Goal: Task Accomplishment & Management: Manage account settings

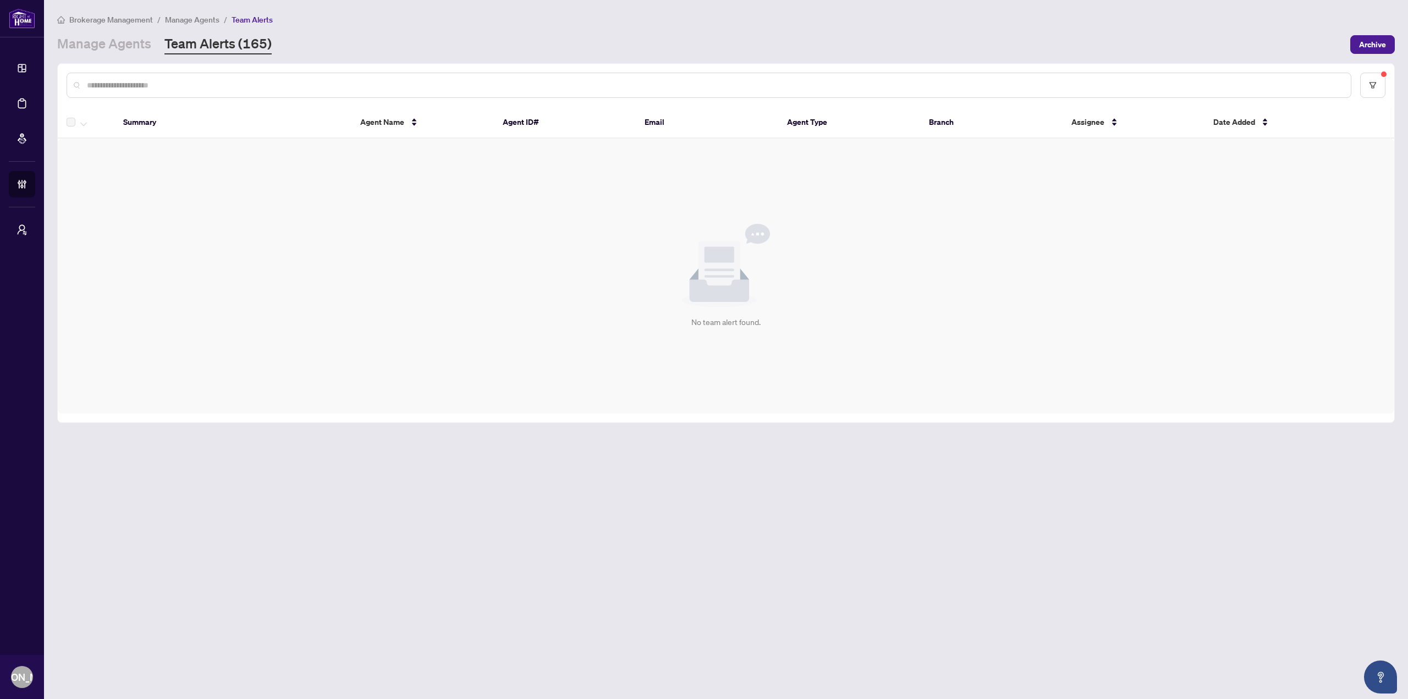
click at [376, 477] on main "Brokerage Management / Manage Agents / Team Alerts Manage Agents Team Alerts (1…" at bounding box center [726, 349] width 1364 height 699
click at [728, 35] on div "Manage Agents Team Alerts (165)" at bounding box center [700, 45] width 1286 height 20
click at [707, 28] on div "Brokerage Management / Manage Agents / Team Alerts Manage Agents Team Alerts (1…" at bounding box center [725, 33] width 1337 height 41
click at [696, 32] on div "Brokerage Management / Manage Agents / Team Alerts Manage Agents Team Alerts (1…" at bounding box center [725, 33] width 1337 height 41
click at [310, 634] on main "Brokerage Management / Manage Agents / Team Alerts Manage Agents Team Alerts (1…" at bounding box center [726, 349] width 1364 height 699
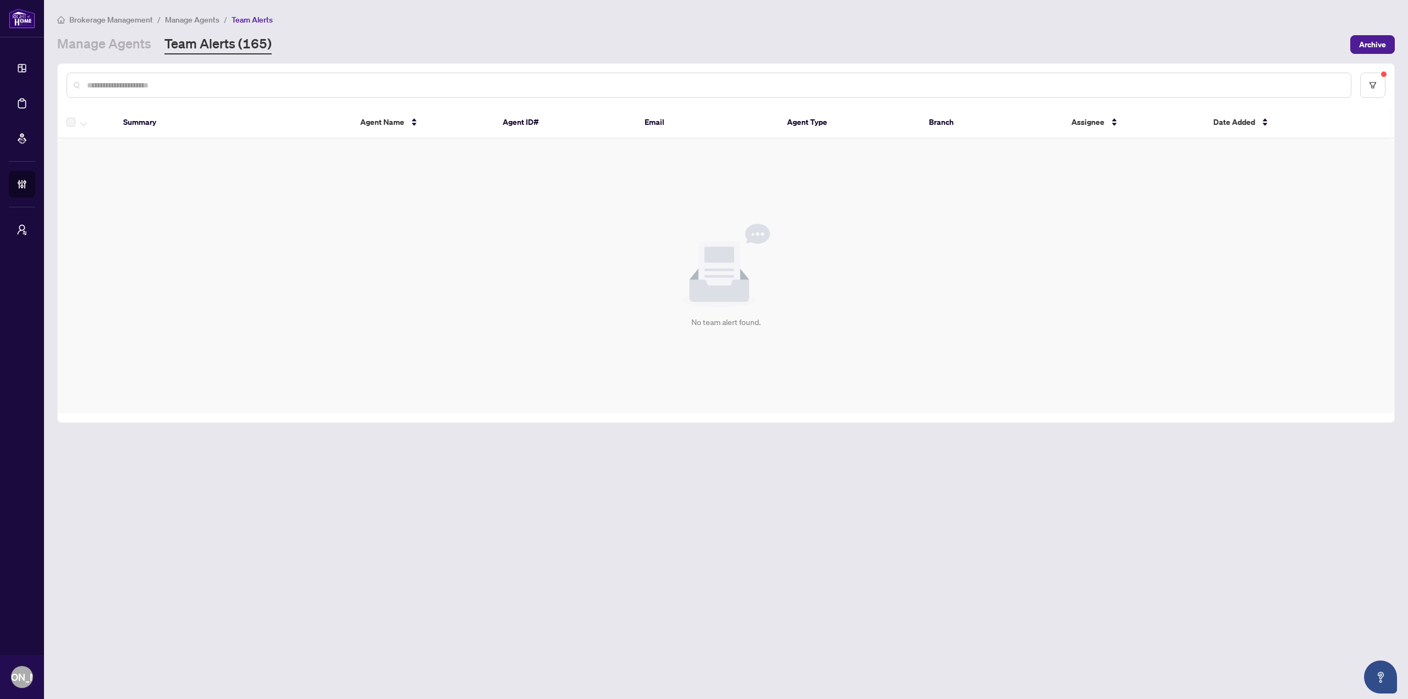
click at [805, 30] on div "Brokerage Management / Manage Agents / Team Alerts Manage Agents Team Alerts (1…" at bounding box center [725, 33] width 1337 height 41
click at [113, 52] on link "Manage Agents" at bounding box center [104, 45] width 94 height 20
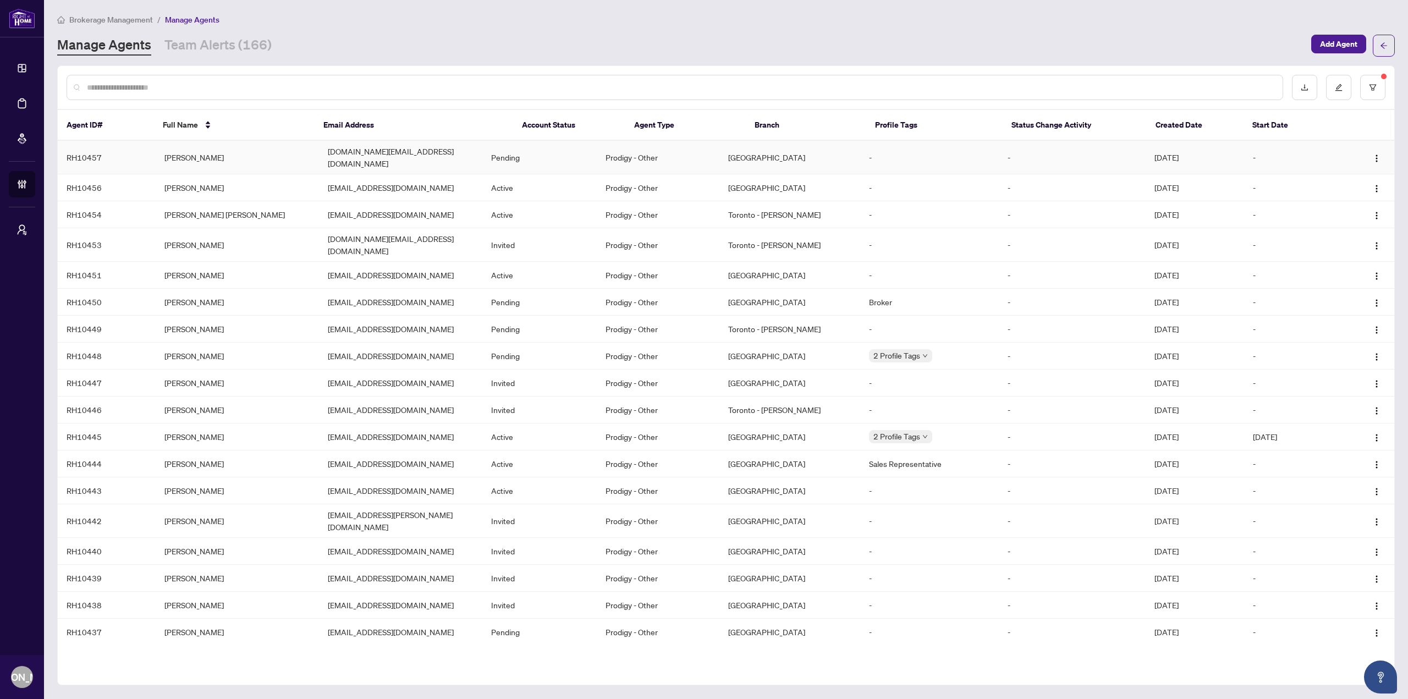
click at [444, 155] on td "[DOMAIN_NAME][EMAIL_ADDRESS][DOMAIN_NAME]" at bounding box center [400, 158] width 163 height 34
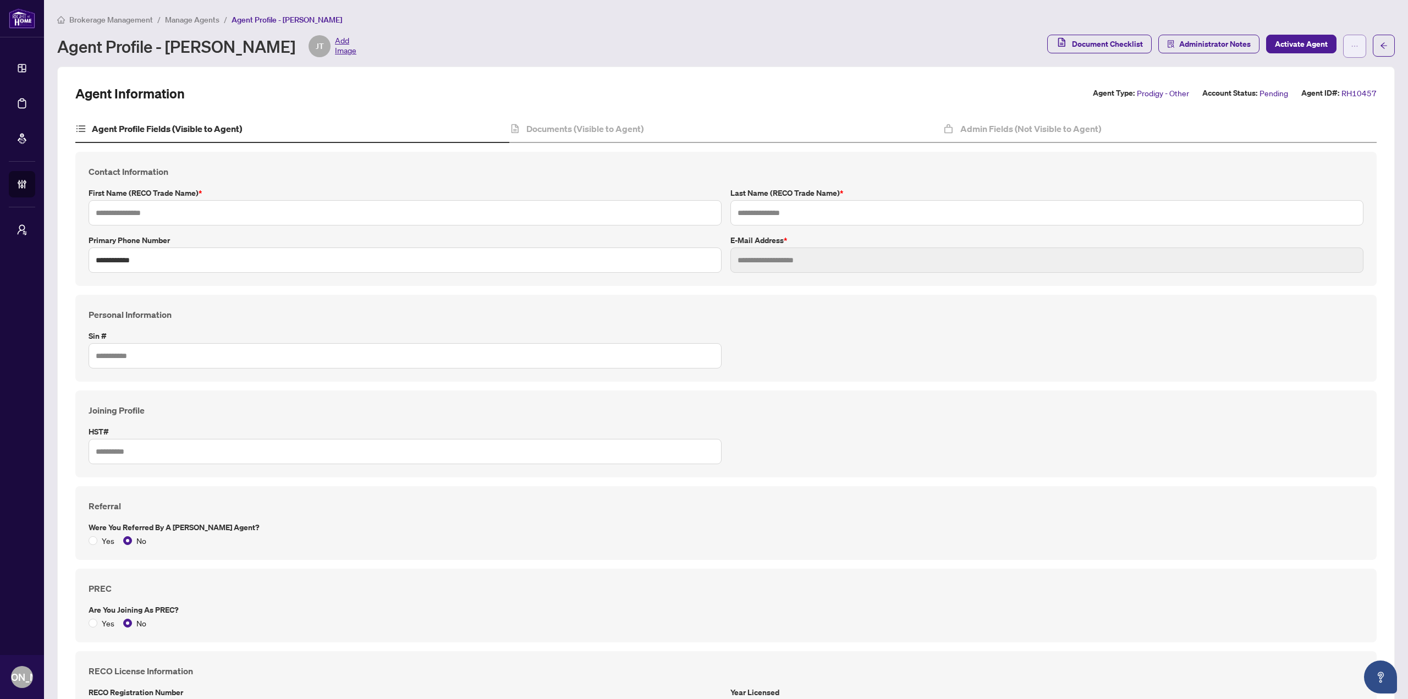
type input "***"
type input "******"
type input "**********"
type input "*******"
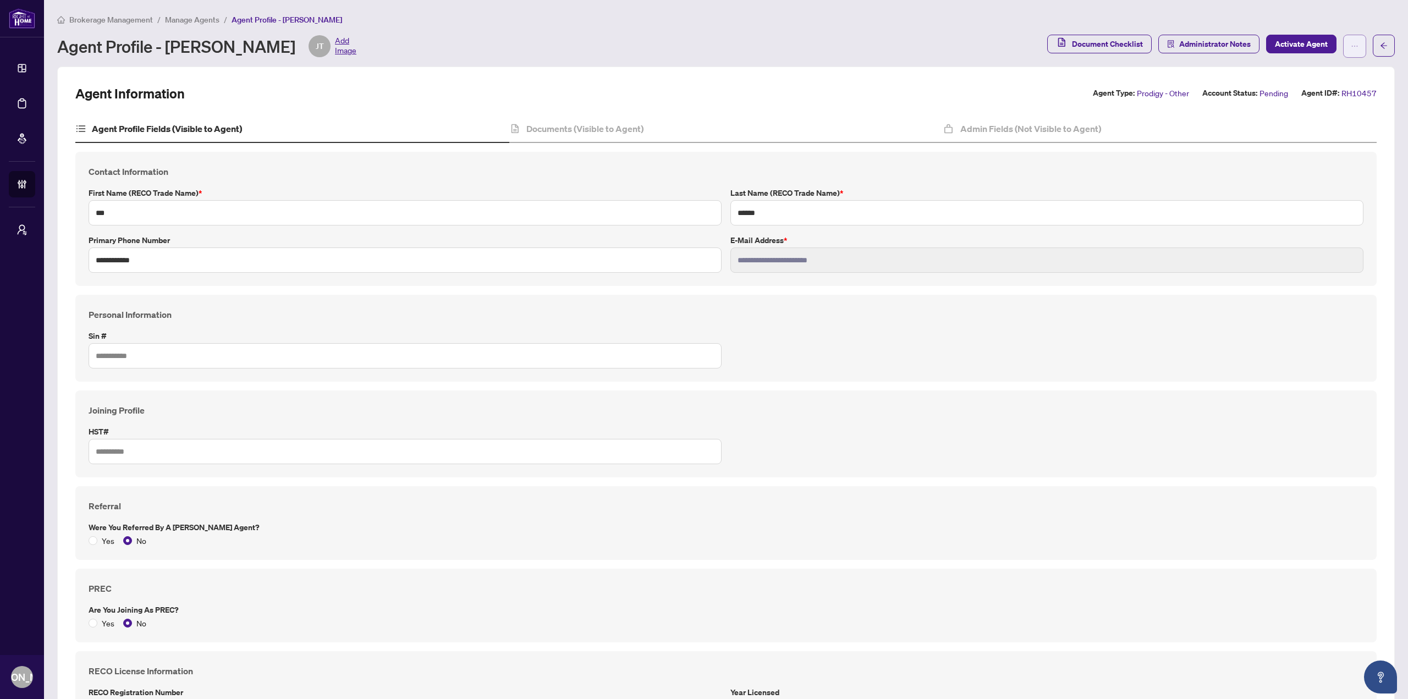
type input "****"
type input "**********"
click at [1358, 46] on div "Document Checklist Administrator Notes Activate Agent" at bounding box center [1221, 46] width 348 height 23
click at [1351, 48] on button "button" at bounding box center [1354, 46] width 23 height 23
click at [1311, 139] on span "Agent Activity History" at bounding box center [1311, 141] width 75 height 12
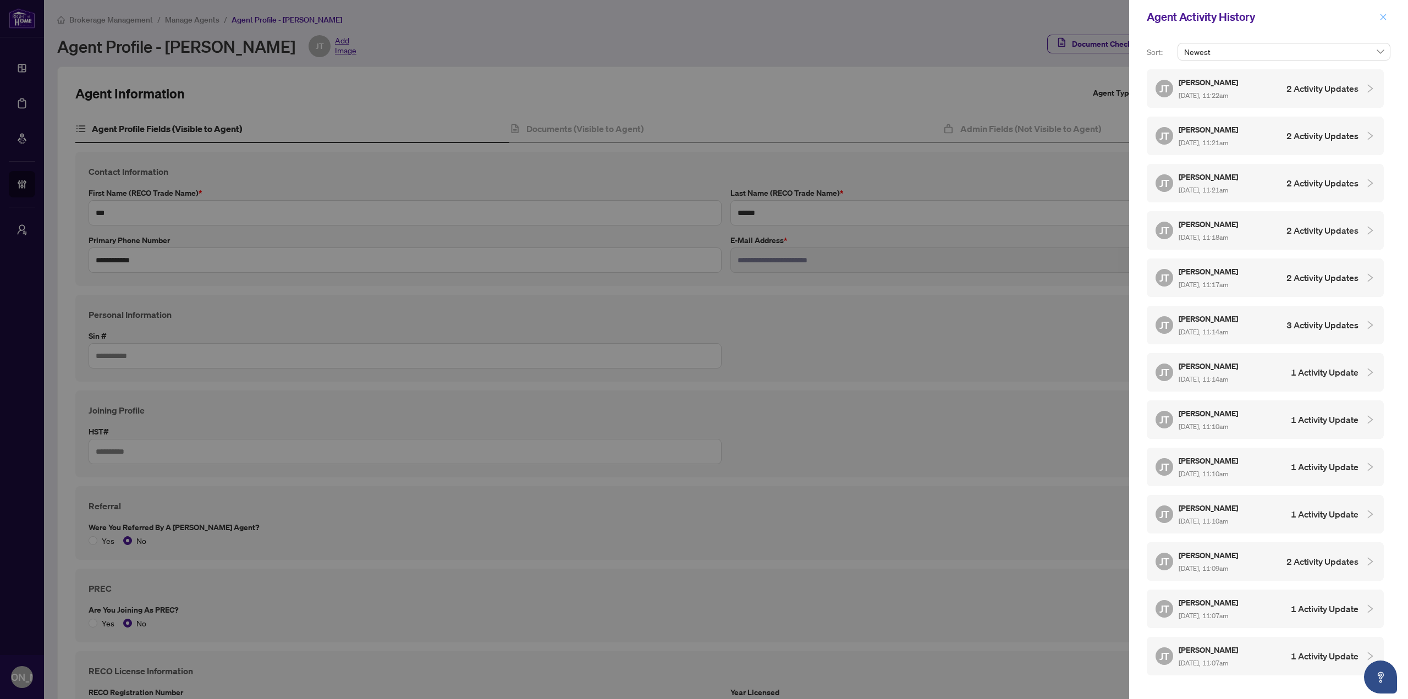
click at [1379, 18] on button "button" at bounding box center [1383, 16] width 14 height 13
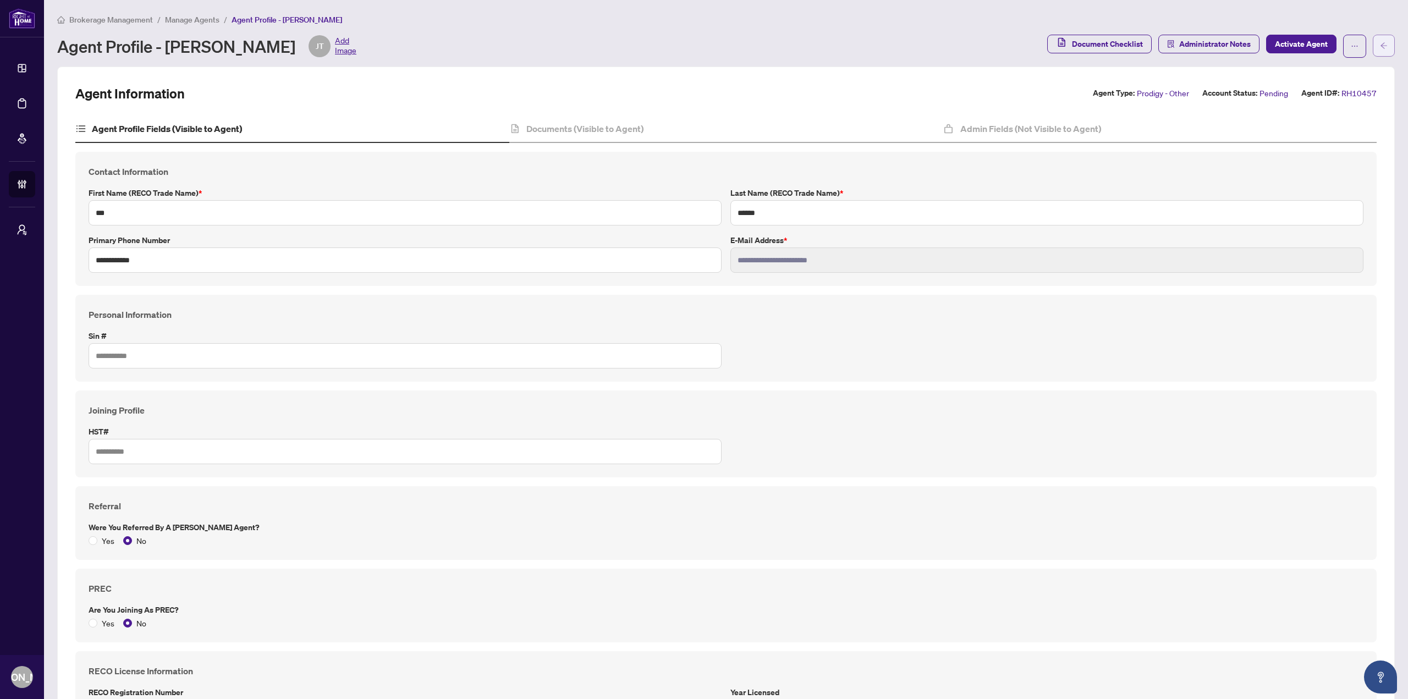
click at [1380, 47] on icon "arrow-left" at bounding box center [1384, 46] width 8 height 8
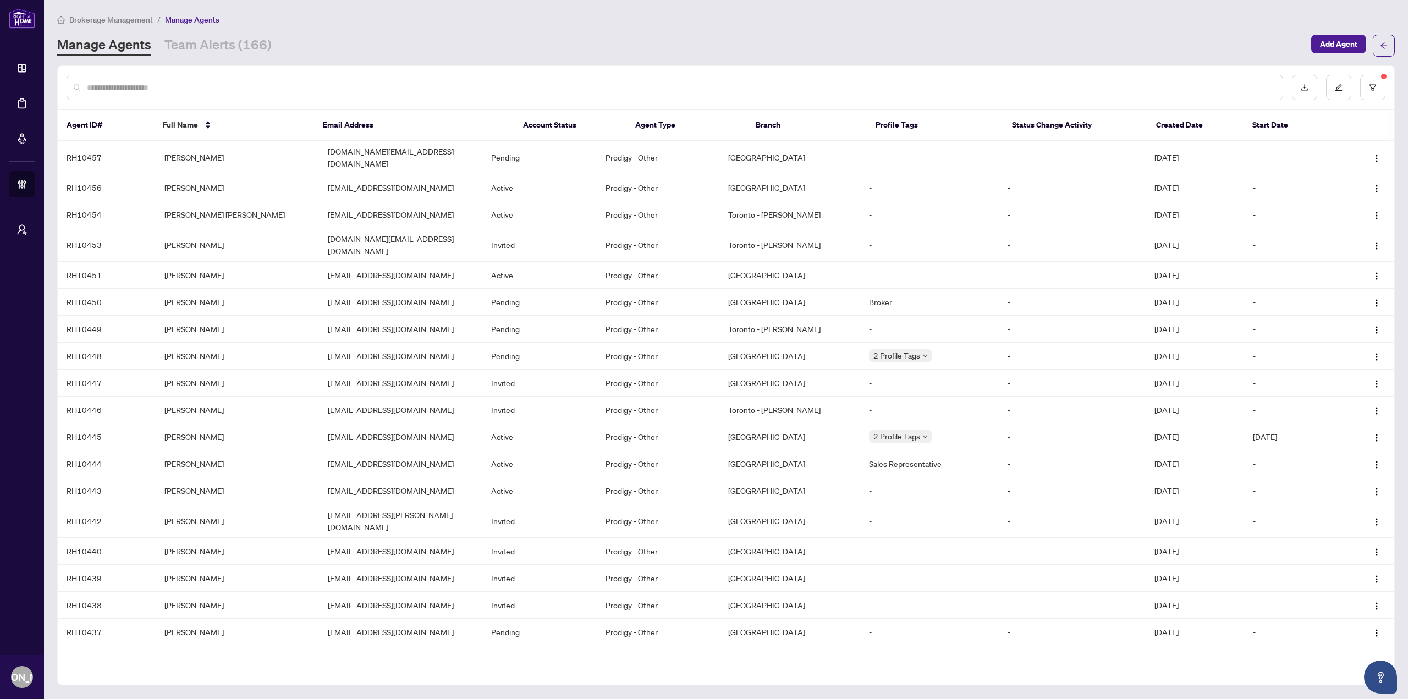
click at [255, 56] on div "Manage Agents Team Alerts (166) Add Agent" at bounding box center [725, 46] width 1337 height 22
click at [249, 48] on link "Team Alerts (166)" at bounding box center [217, 46] width 107 height 20
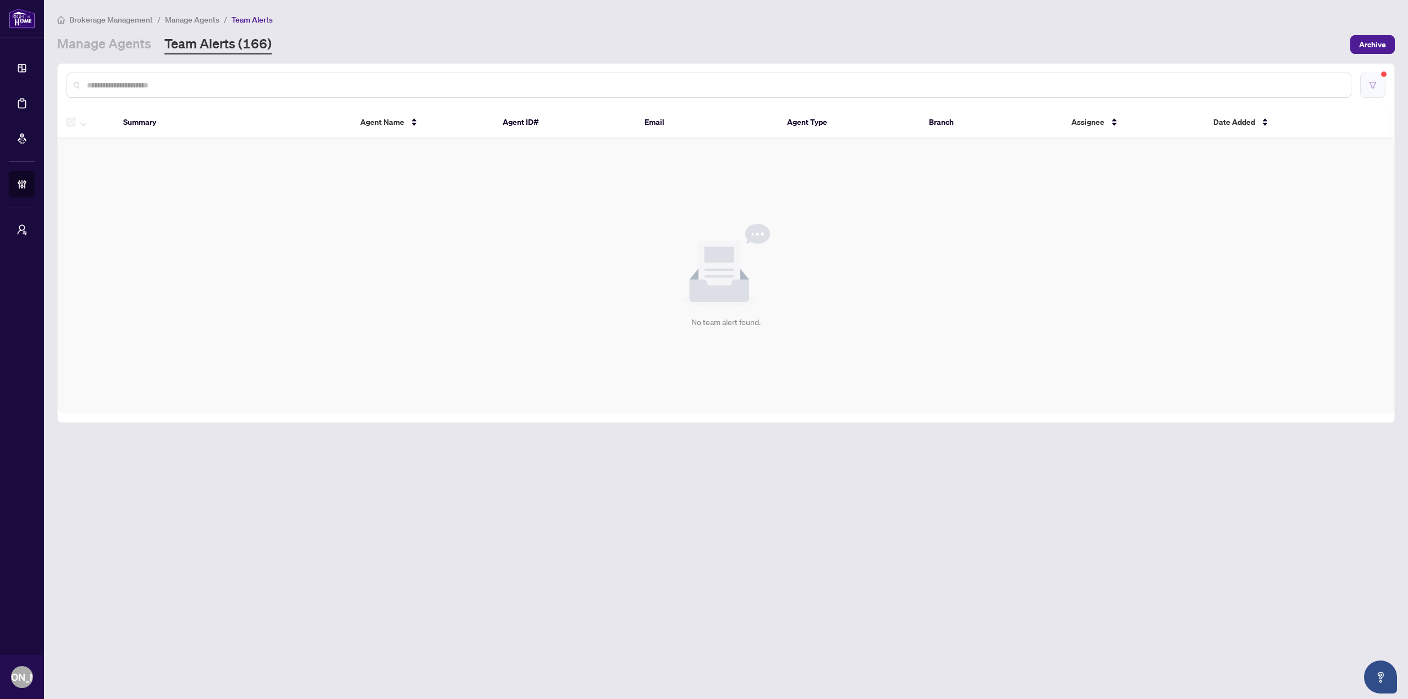
click at [1373, 87] on icon "filter" at bounding box center [1373, 85] width 8 height 8
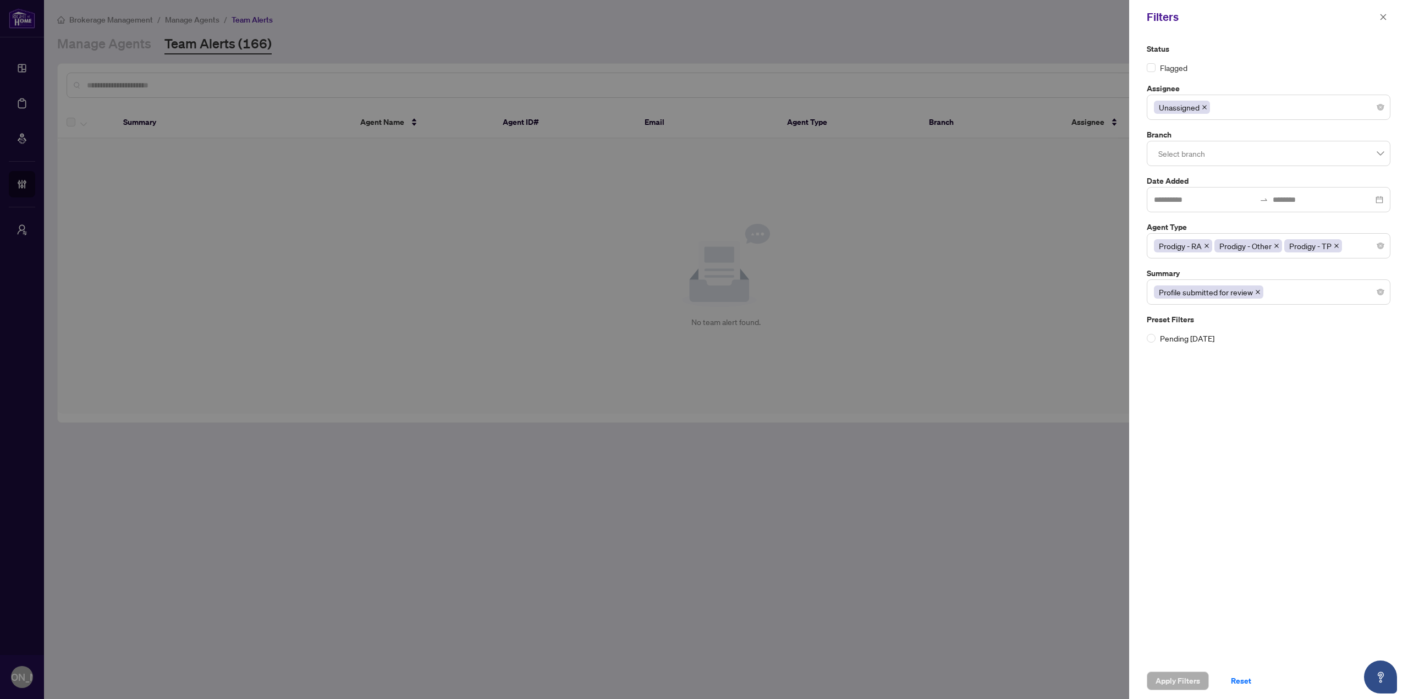
click at [1206, 107] on icon "close" at bounding box center [1204, 106] width 5 height 5
click at [1170, 674] on span "Apply Filters" at bounding box center [1177, 681] width 45 height 18
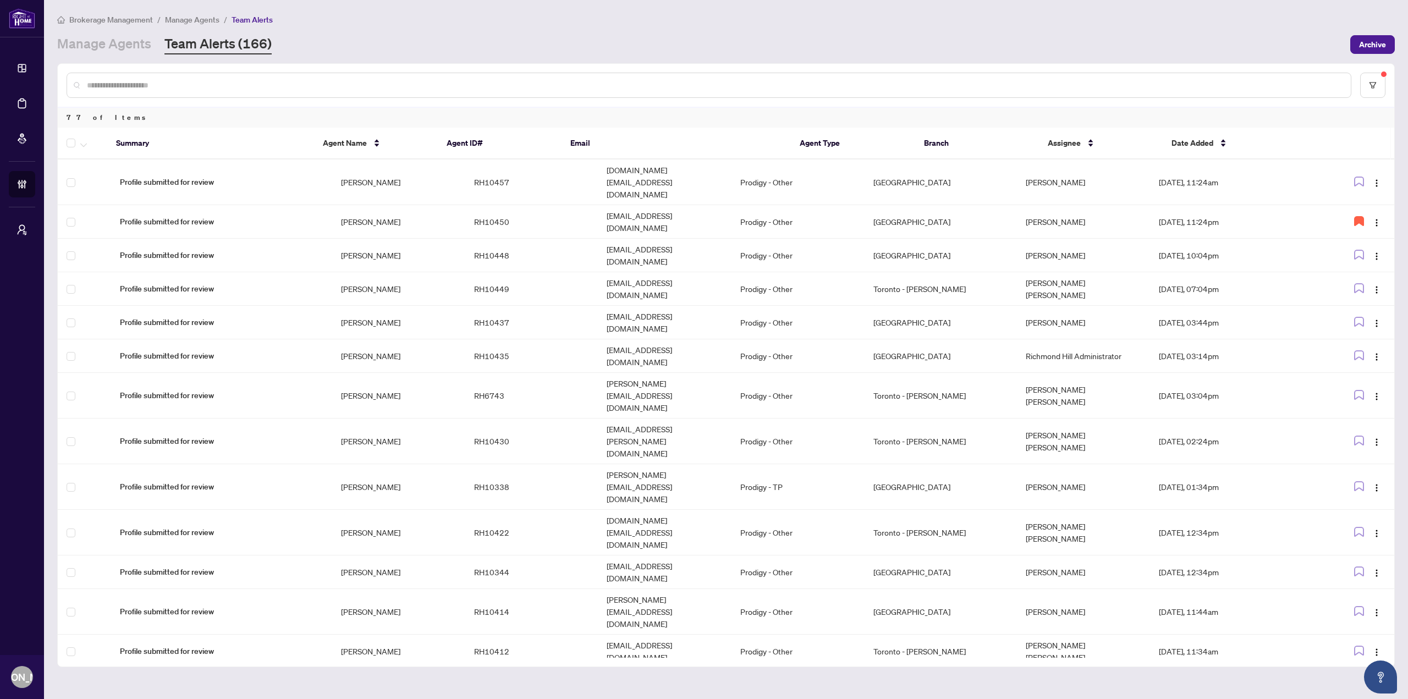
click at [546, 45] on div "Manage Agents Team Alerts (166)" at bounding box center [700, 45] width 1286 height 20
click at [121, 47] on link "Manage Agents" at bounding box center [104, 45] width 94 height 20
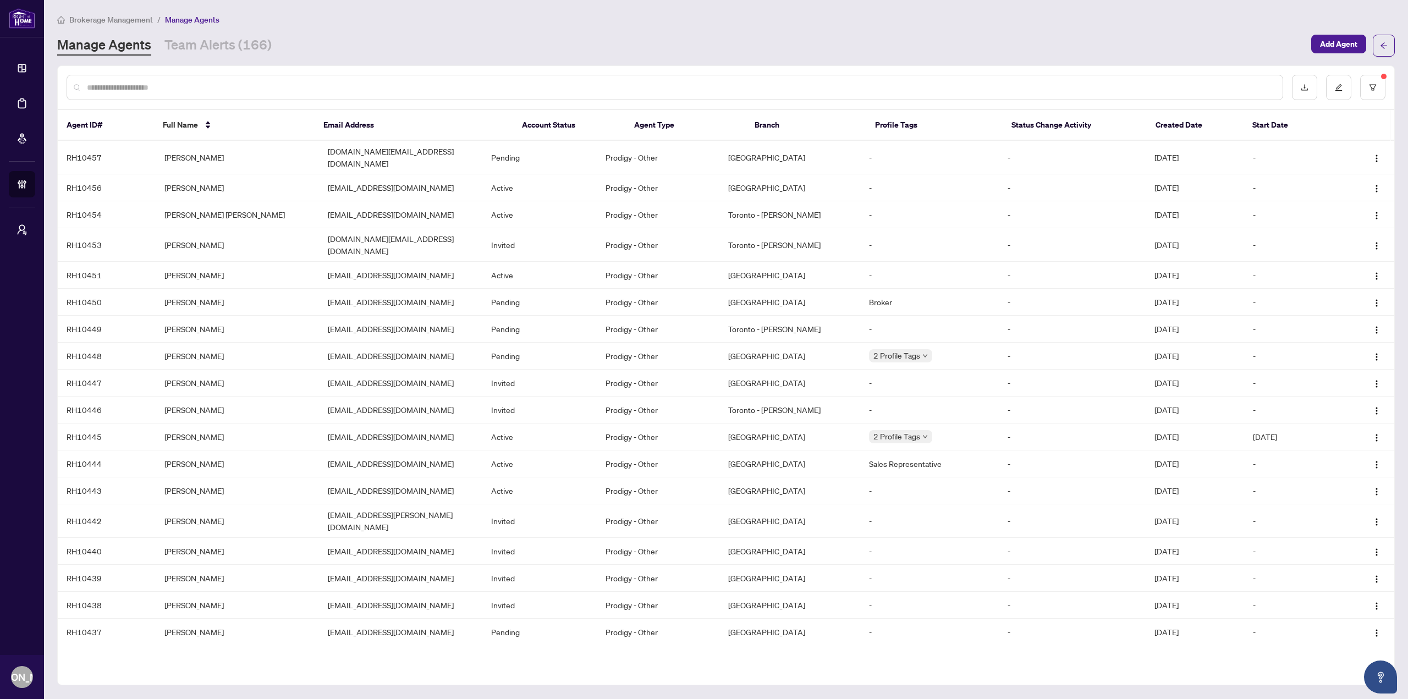
click at [273, 37] on div "Manage Agents Team Alerts (166)" at bounding box center [680, 46] width 1247 height 20
click at [269, 39] on link "Team Alerts (166)" at bounding box center [217, 46] width 107 height 20
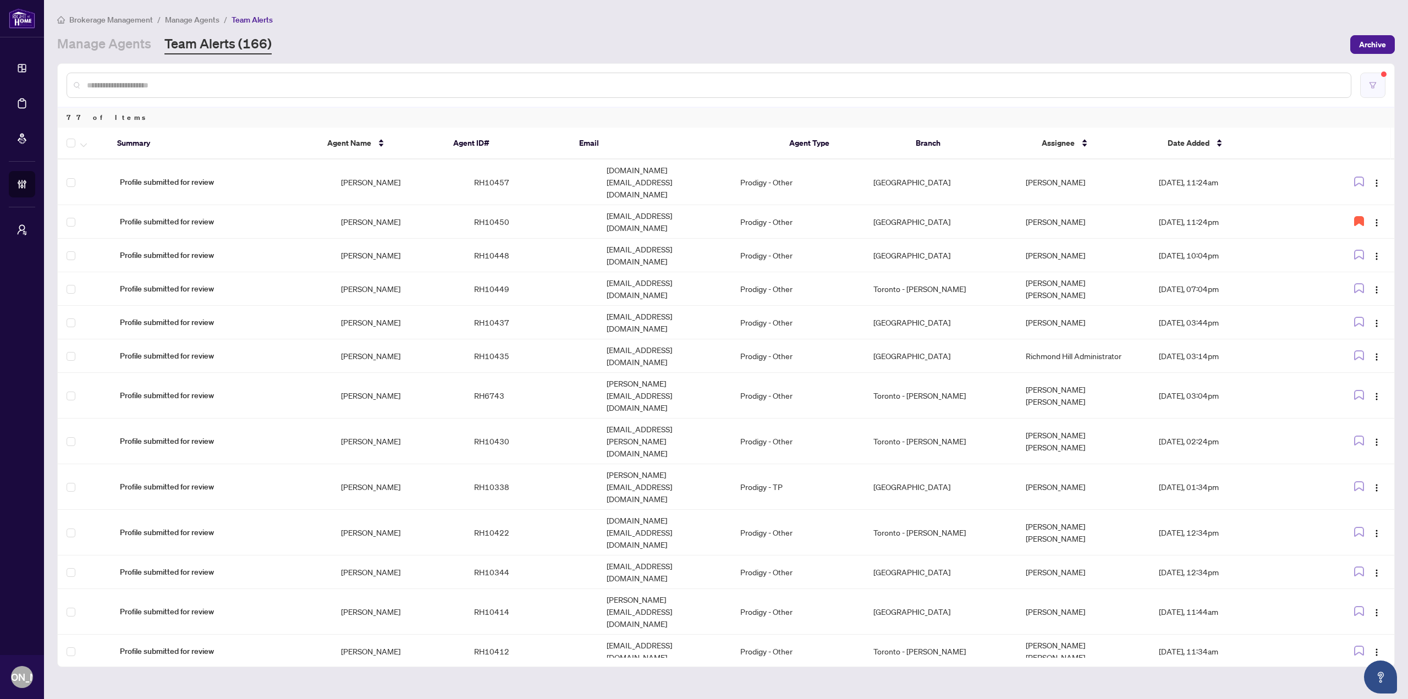
click at [1376, 86] on icon "filter" at bounding box center [1373, 85] width 8 height 8
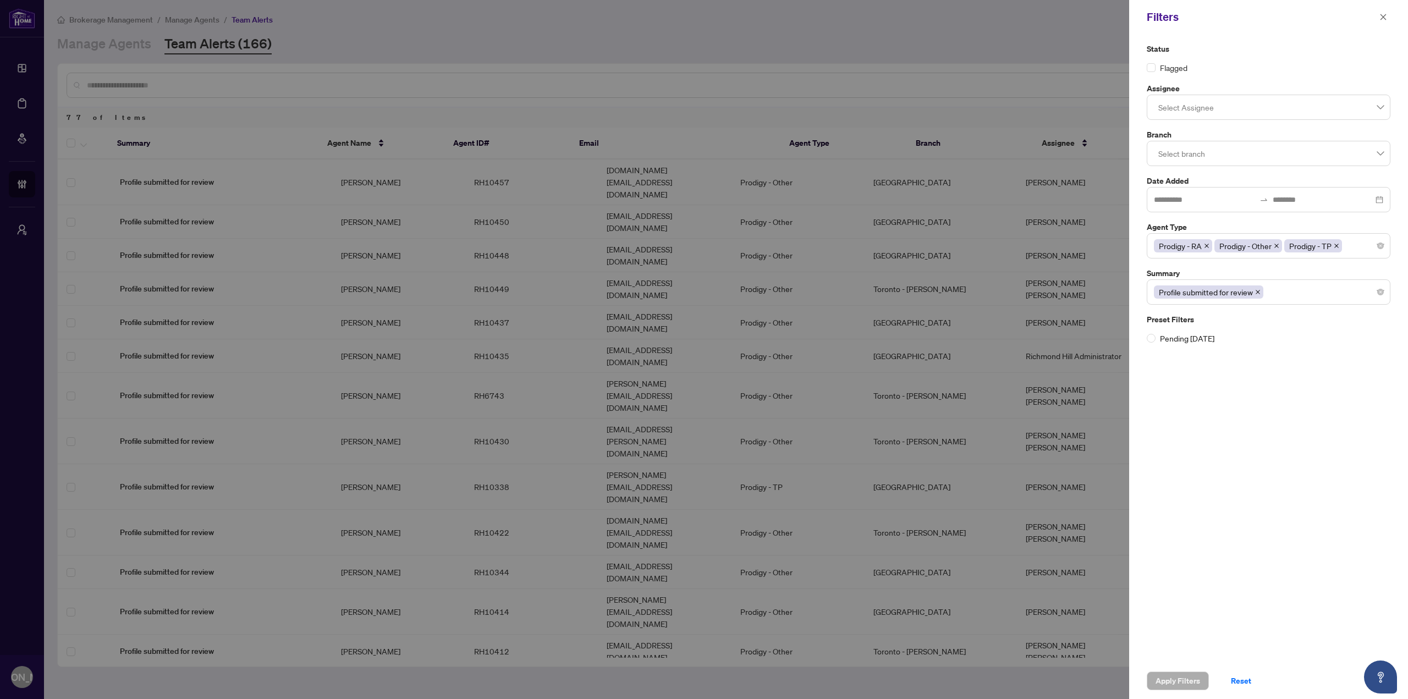
click at [1308, 111] on div at bounding box center [1268, 107] width 229 height 20
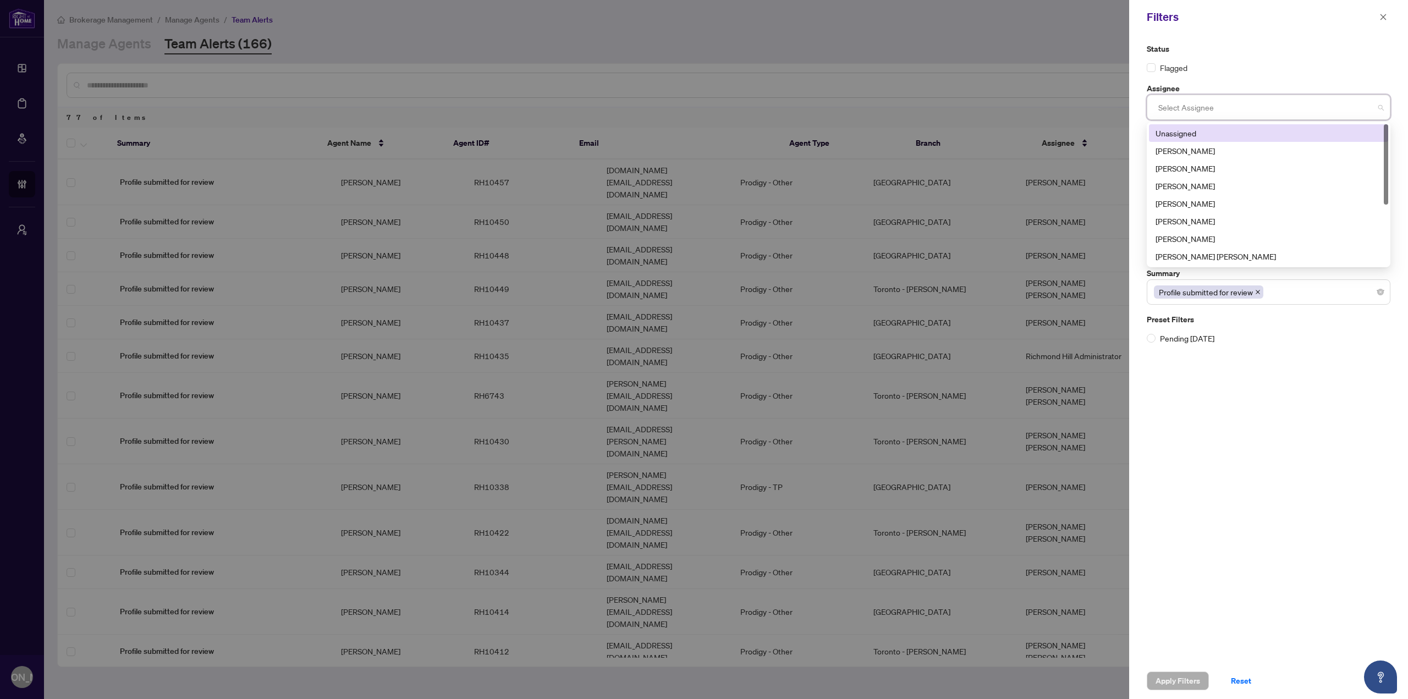
click at [1185, 140] on div "Unassigned" at bounding box center [1268, 133] width 239 height 18
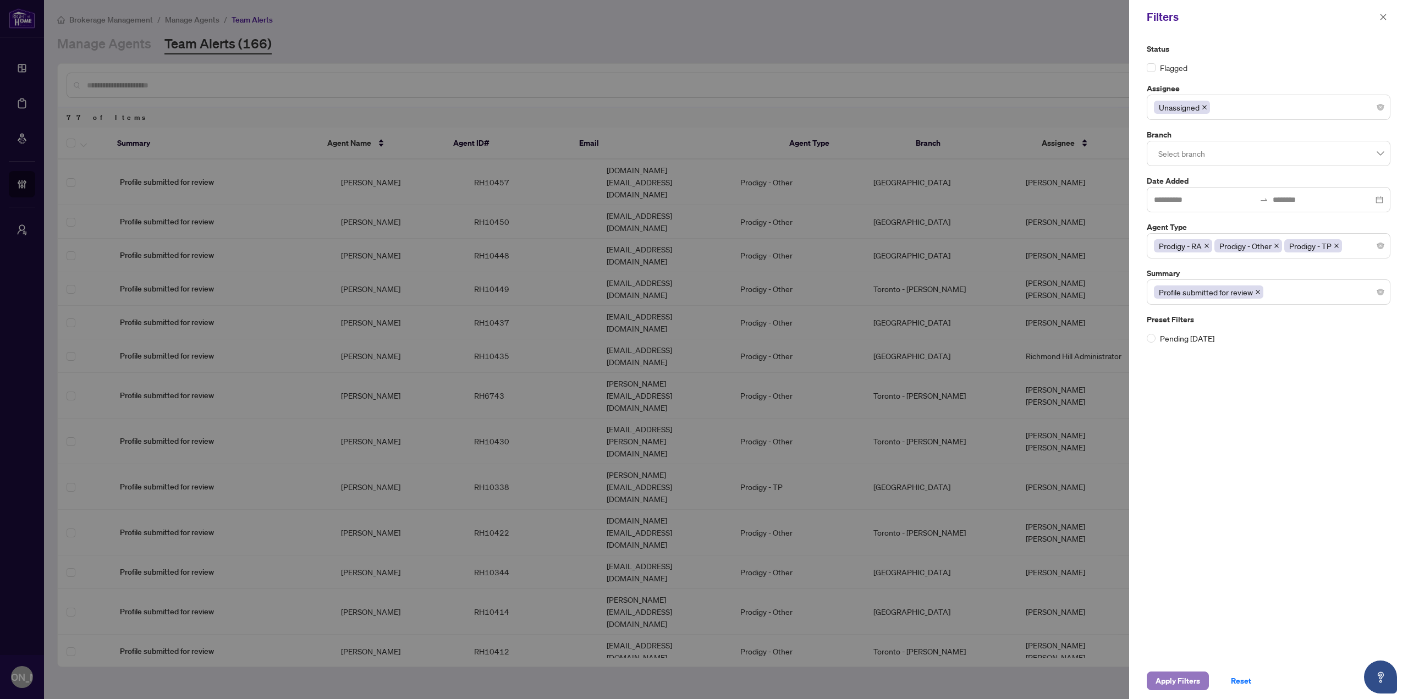
click at [1165, 679] on span "Apply Filters" at bounding box center [1177, 681] width 45 height 18
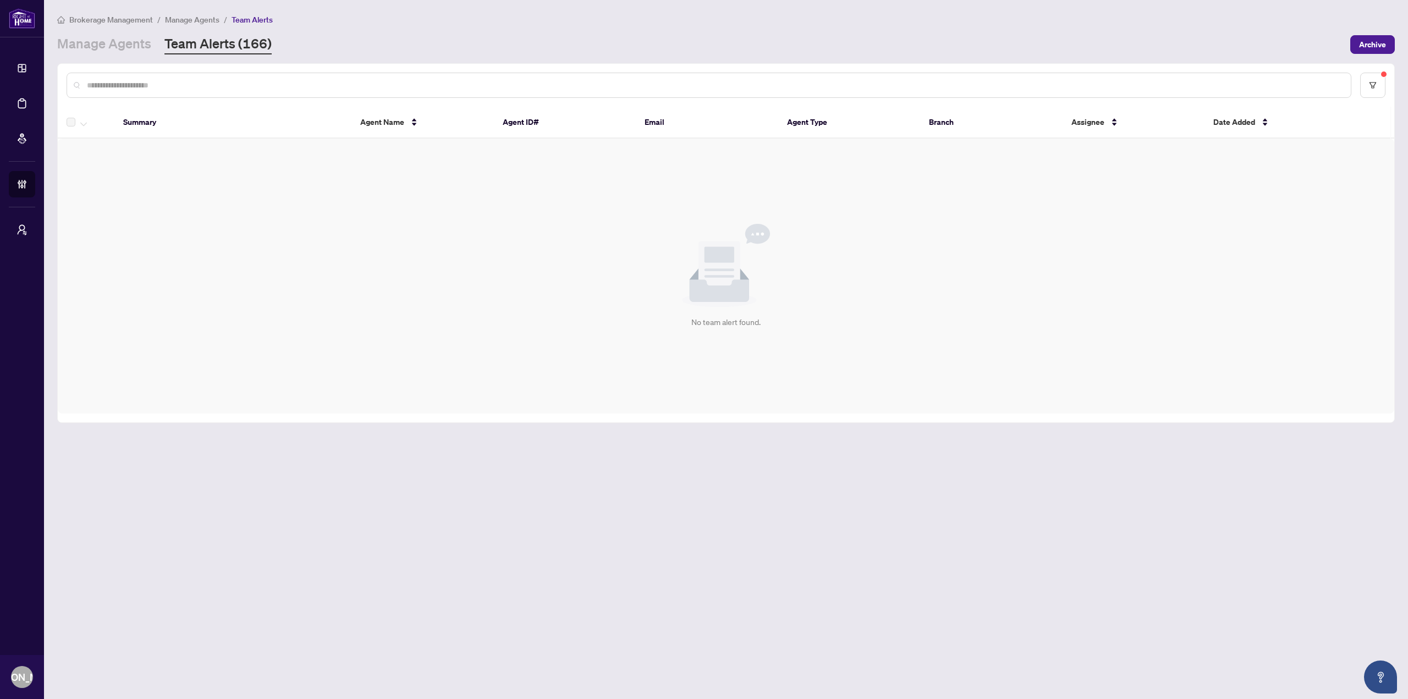
click at [593, 21] on div "Brokerage Management / Manage Agents / Team Alerts" at bounding box center [725, 19] width 1337 height 13
click at [547, 36] on div "Manage Agents Team Alerts (166)" at bounding box center [700, 45] width 1286 height 20
click at [659, 31] on div "Brokerage Management / Manage Agents / Team Alerts Manage Agents Team Alerts (1…" at bounding box center [725, 33] width 1337 height 41
click at [609, 526] on main "Brokerage Management / Manage Agents / Team Alerts Manage Agents Team Alerts (1…" at bounding box center [726, 349] width 1364 height 699
click at [626, 34] on div "Brokerage Management / Manage Agents / Team Alerts Manage Agents Team Alerts (1…" at bounding box center [725, 33] width 1337 height 41
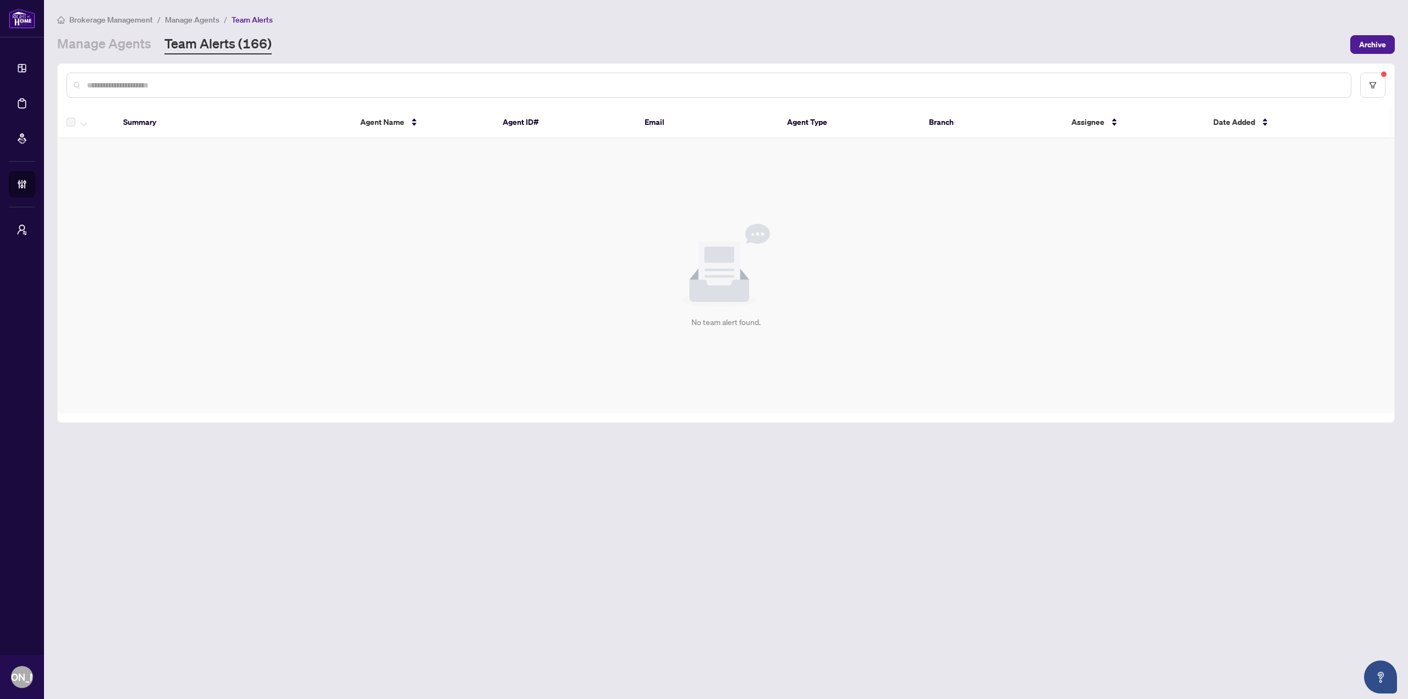
click at [499, 32] on div "Brokerage Management / Manage Agents / Team Alerts Manage Agents Team Alerts (1…" at bounding box center [725, 33] width 1337 height 41
